Goal: Find specific page/section

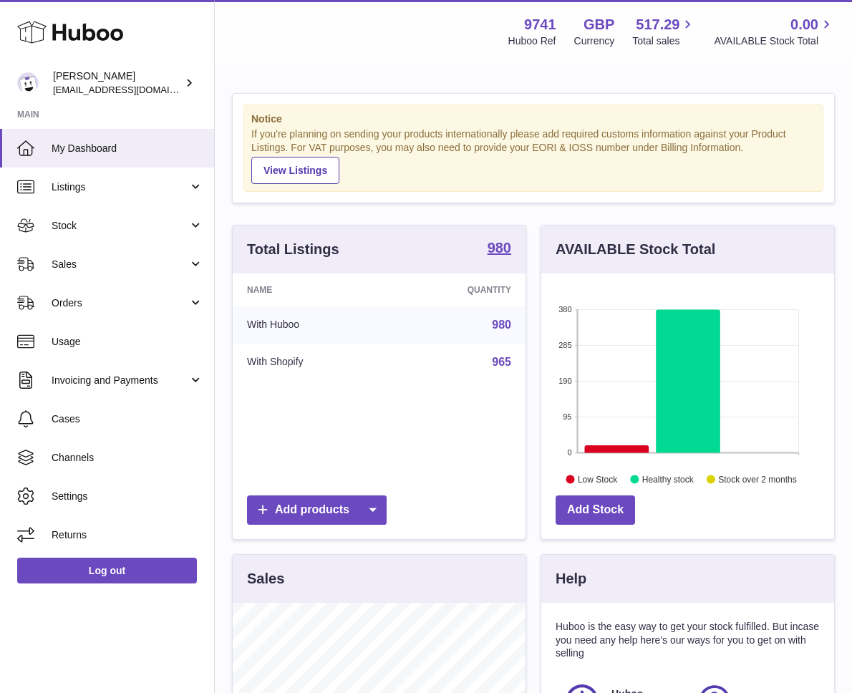
scroll to position [223, 293]
click at [95, 258] on span "Sales" at bounding box center [120, 265] width 137 height 14
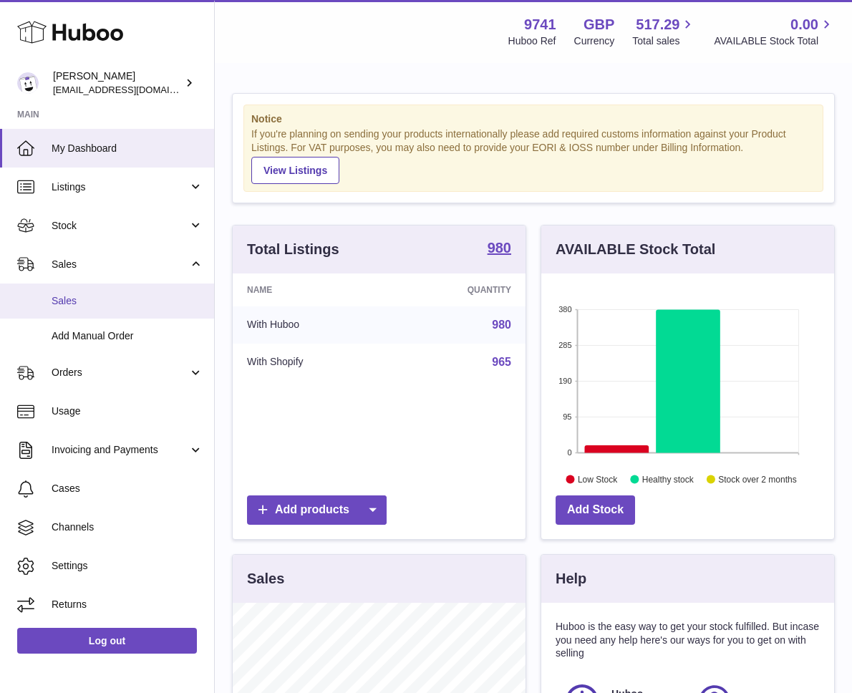
click at [105, 299] on span "Sales" at bounding box center [128, 301] width 152 height 14
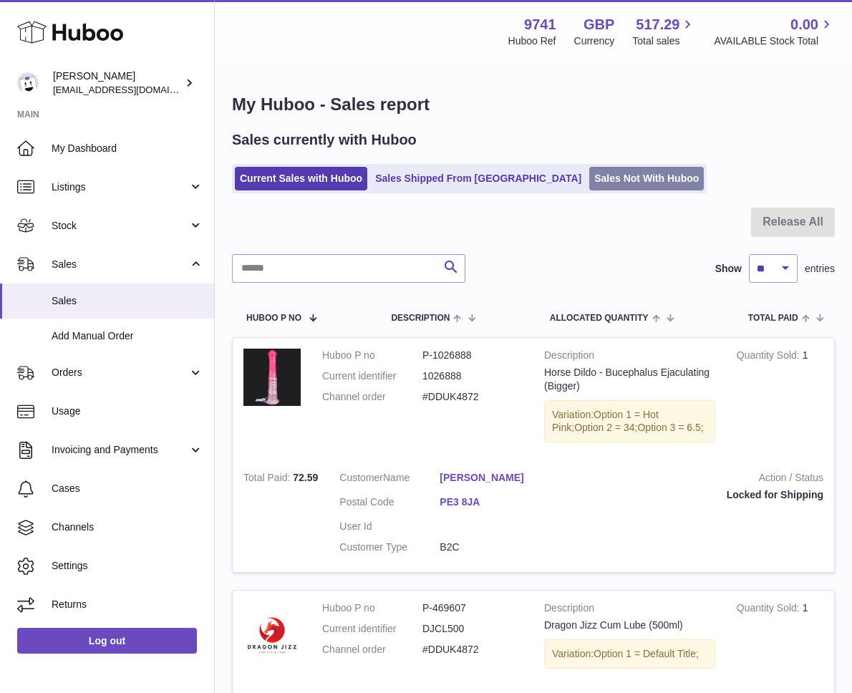
click at [591, 187] on link "Sales Not With Huboo" at bounding box center [646, 179] width 115 height 24
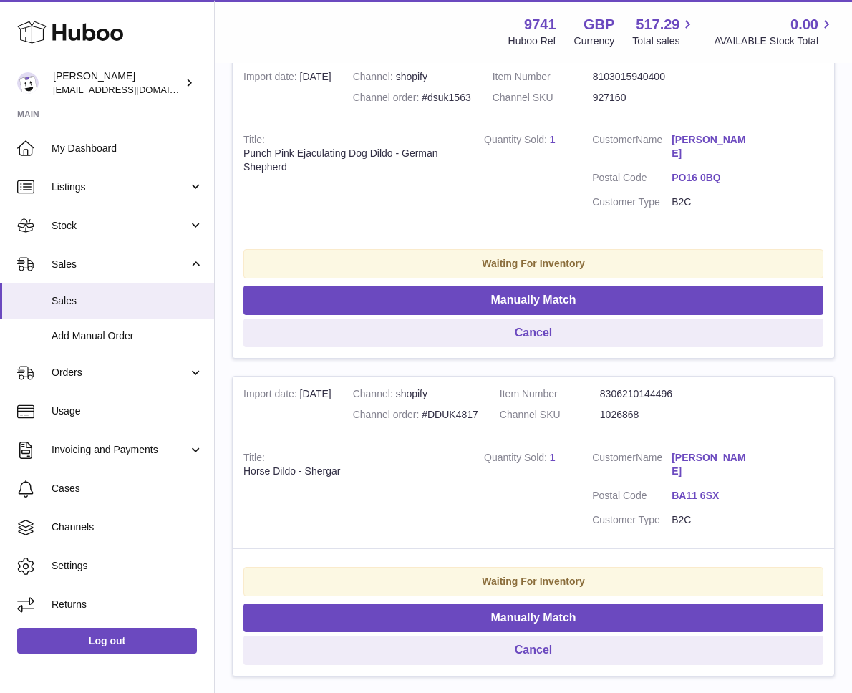
scroll to position [339, 0]
